Goal: Task Accomplishment & Management: Complete application form

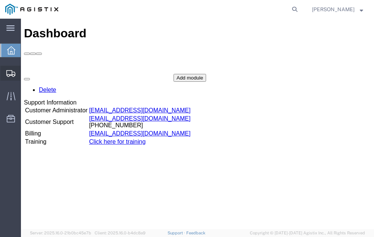
click at [0, 0] on span "Shipment Manager" at bounding box center [0, 0] width 0 height 0
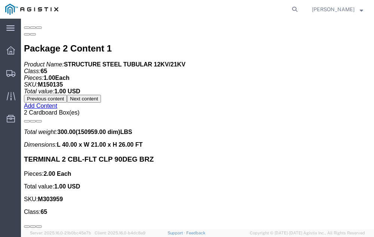
scroll to position [1962, 0]
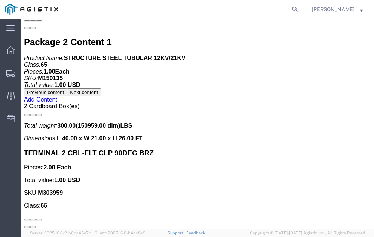
click link "Confirm"
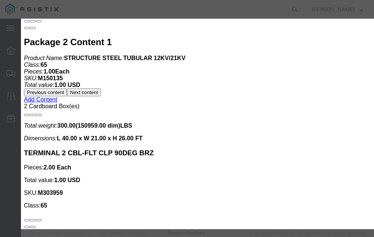
click input "checkbox"
checkbox input "true"
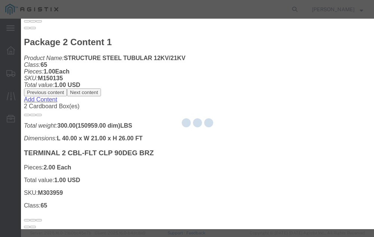
type input "[PERSON_NAME]"
type input "[PHONE_NUMBER]"
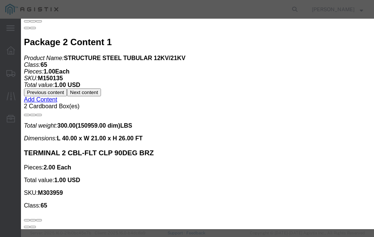
click input "text"
type input "56510023"
click button "Submit"
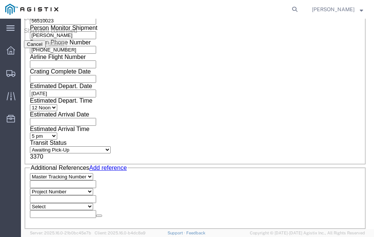
scroll to position [0, 0]
